Goal: Navigation & Orientation: Go to known website

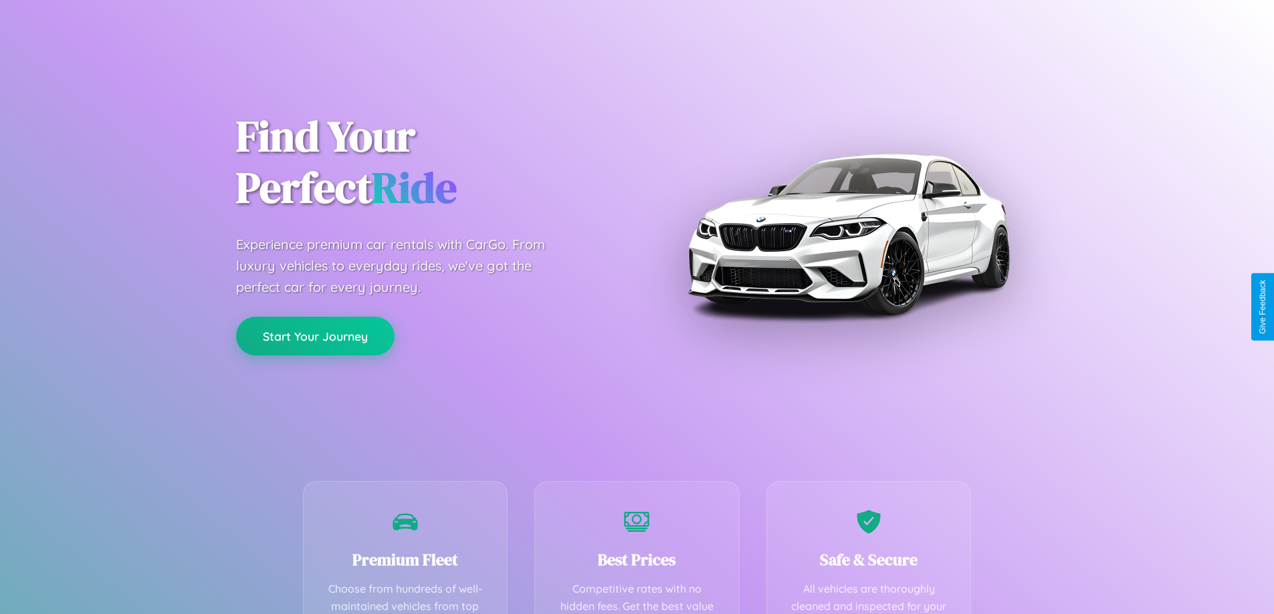
click at [315, 336] on button "Start Your Journey" at bounding box center [315, 336] width 158 height 39
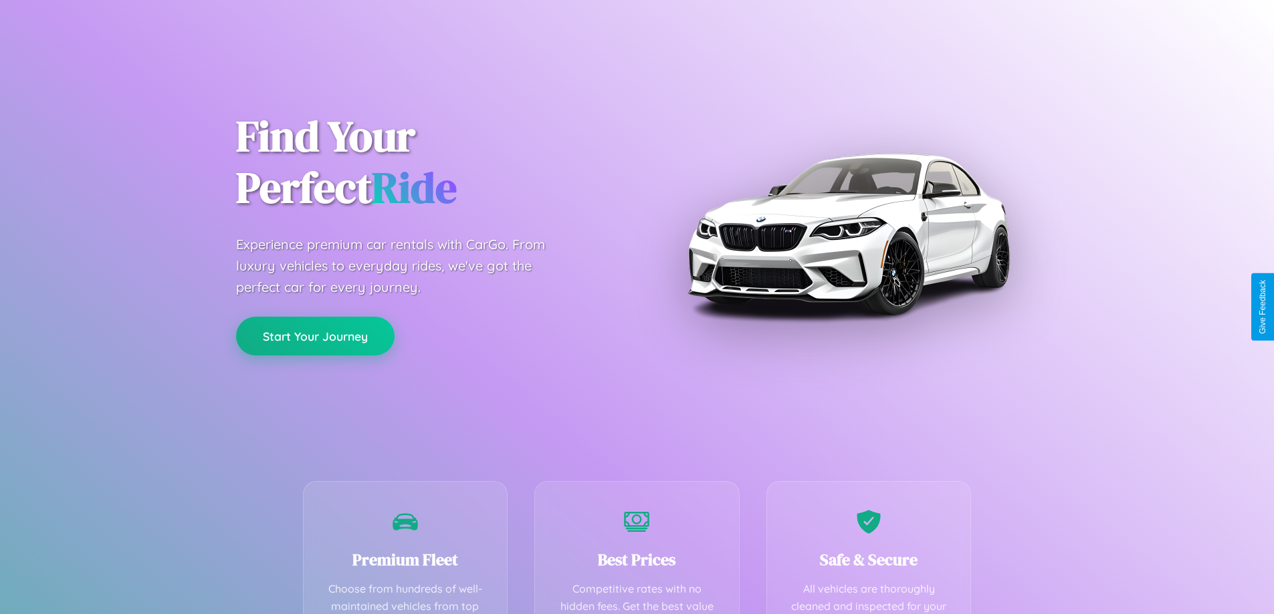
click at [315, 336] on button "Start Your Journey" at bounding box center [315, 336] width 158 height 39
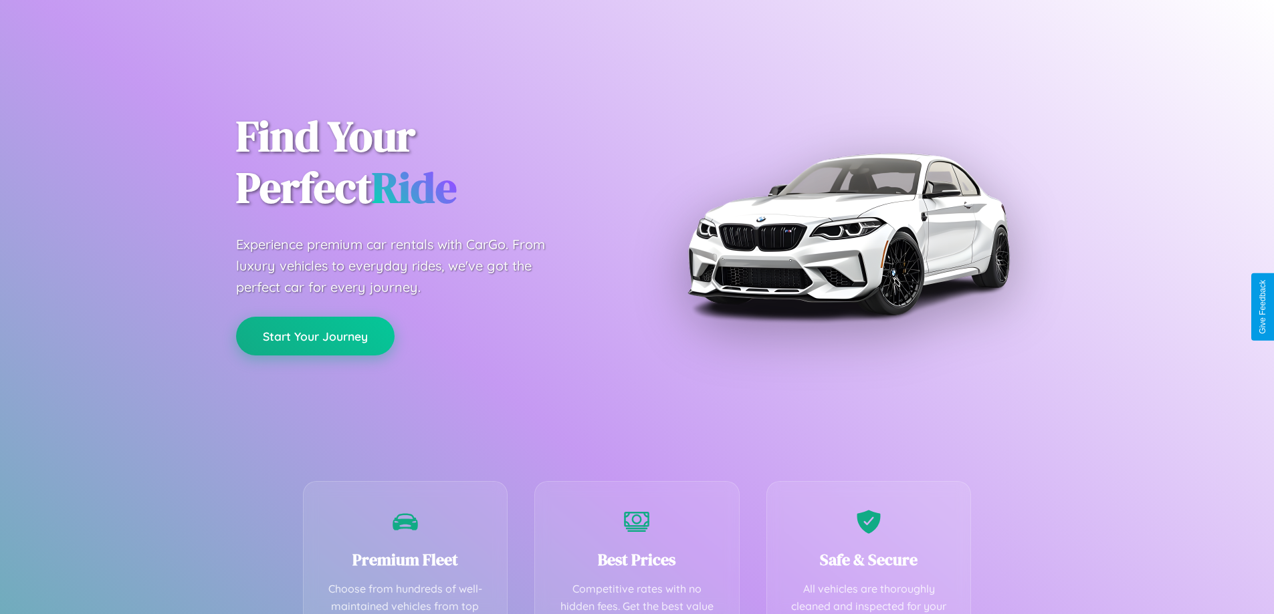
click at [315, 336] on button "Start Your Journey" at bounding box center [315, 336] width 158 height 39
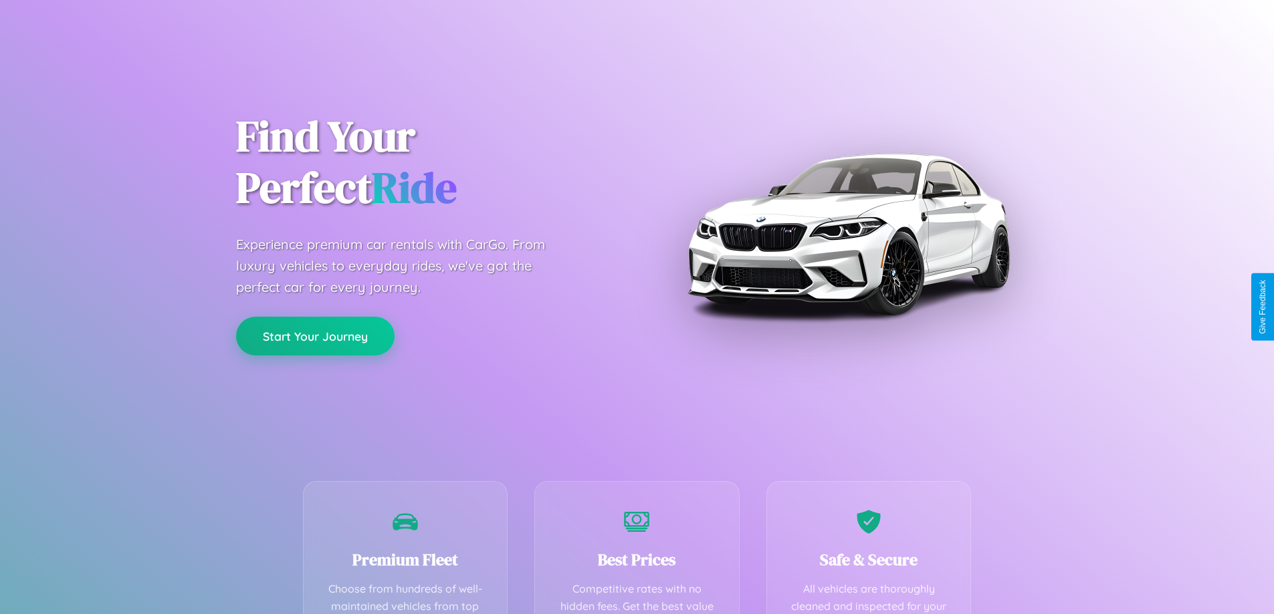
click at [315, 336] on button "Start Your Journey" at bounding box center [315, 336] width 158 height 39
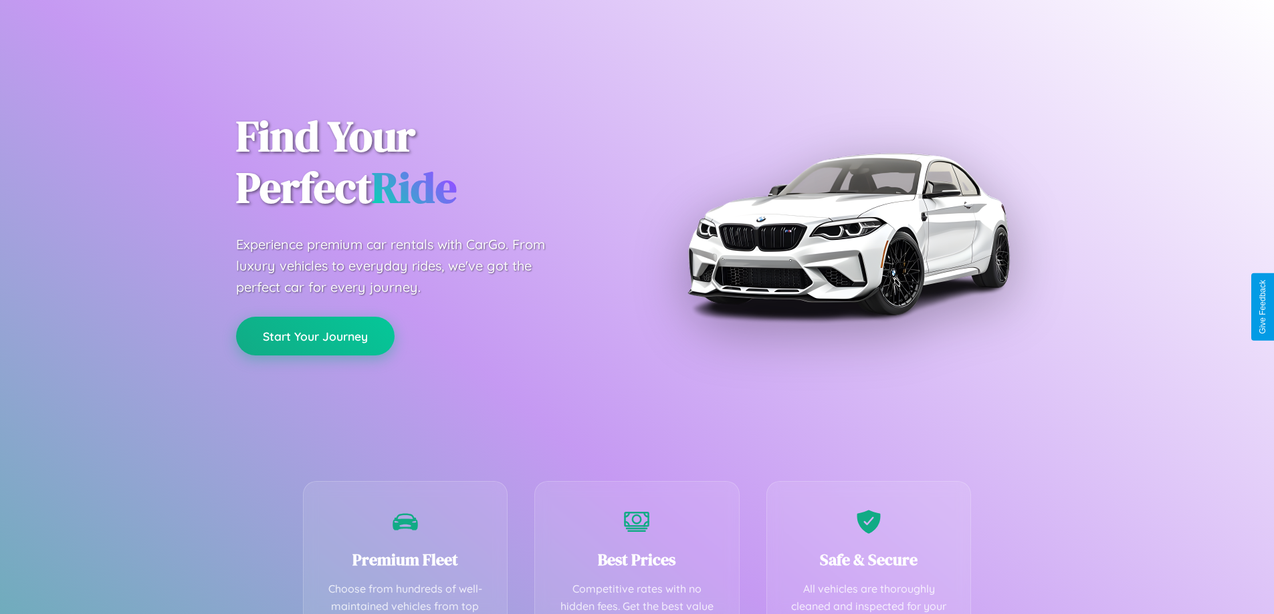
click at [315, 336] on button "Start Your Journey" at bounding box center [315, 336] width 158 height 39
